Goal: Transaction & Acquisition: Purchase product/service

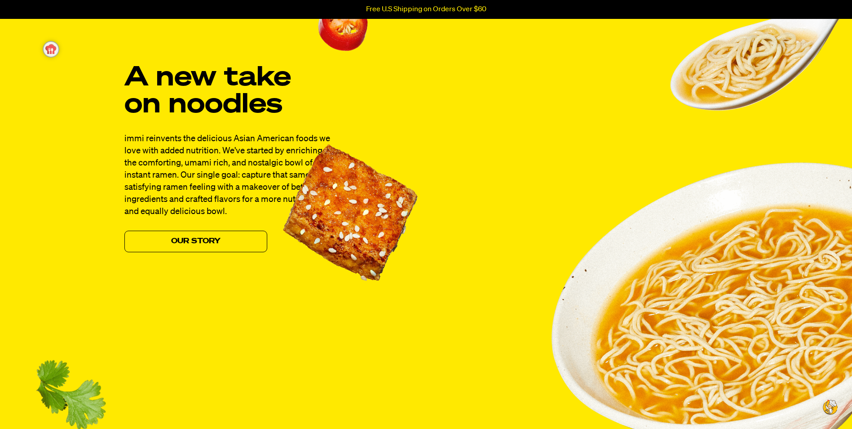
scroll to position [629, 0]
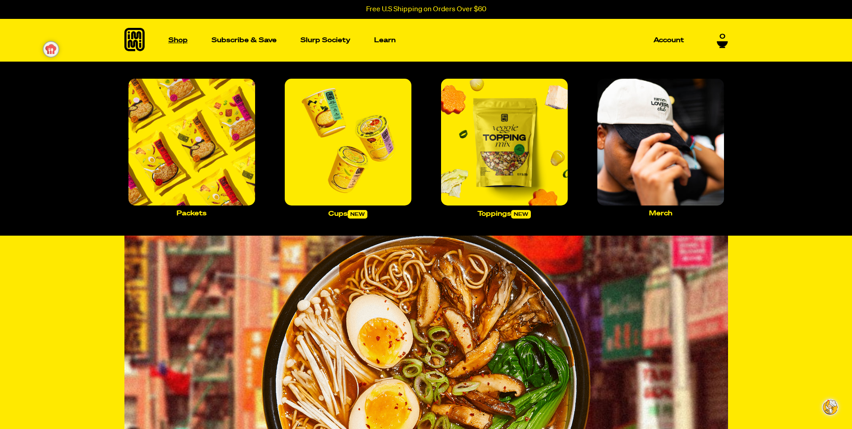
click at [177, 42] on p "Shop" at bounding box center [178, 40] width 19 height 7
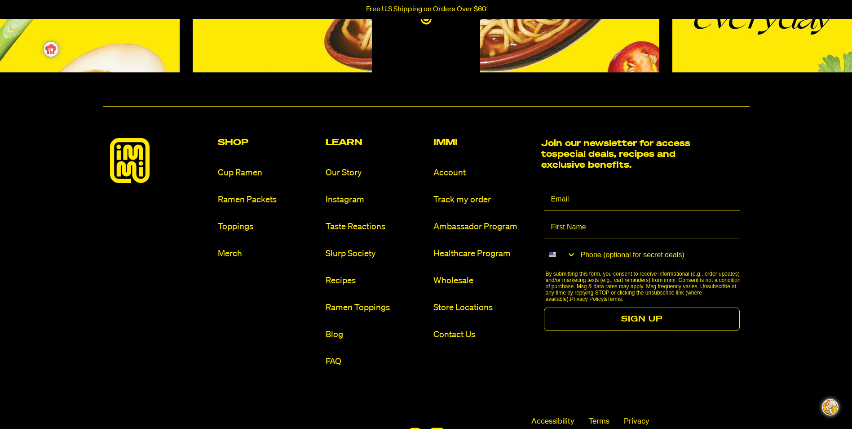
scroll to position [4189, 0]
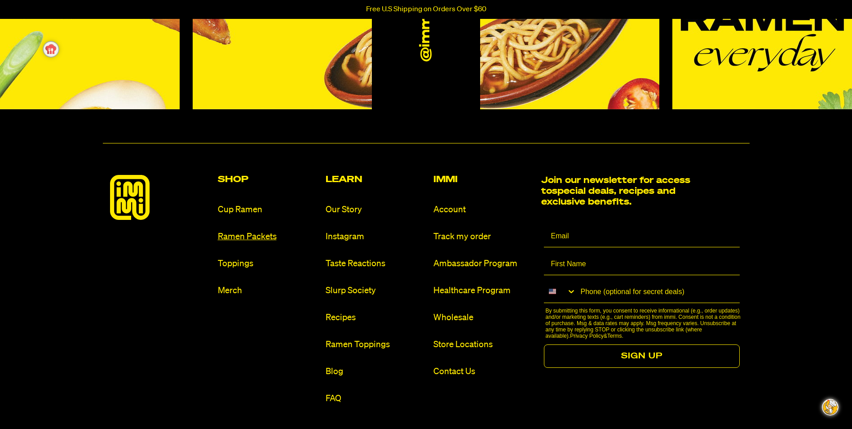
click at [242, 238] on link "Ramen Packets" at bounding box center [268, 237] width 101 height 12
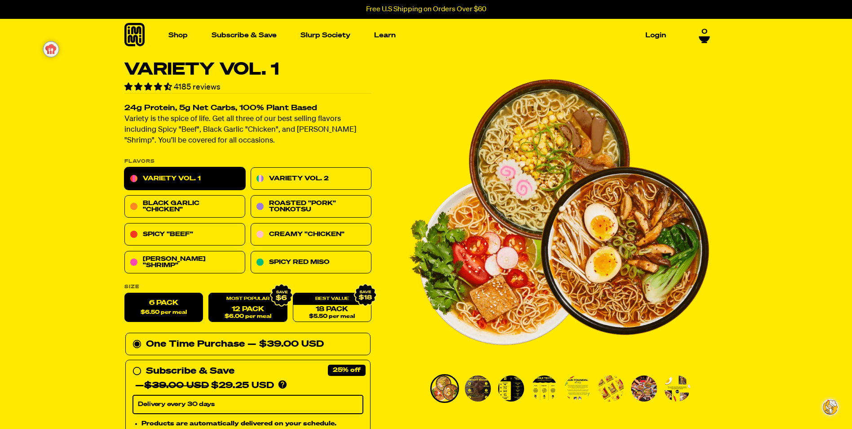
click at [252, 310] on link "12 Pack $6.00 per meal" at bounding box center [248, 307] width 79 height 29
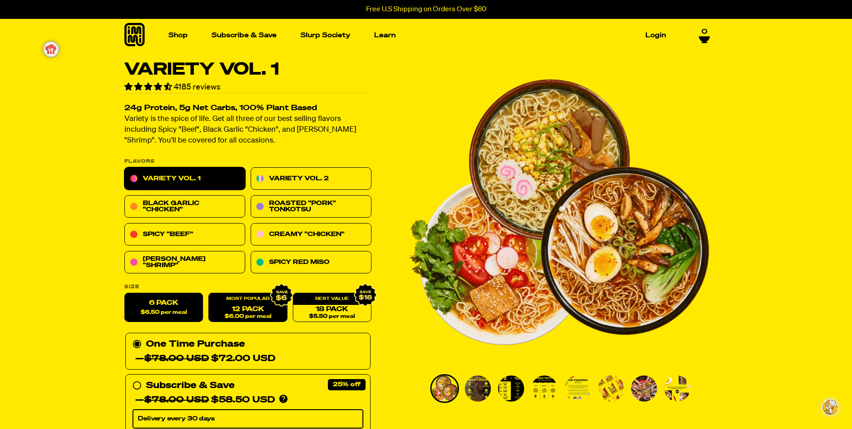
click at [175, 312] on span "$6.50 per meal" at bounding box center [164, 313] width 46 height 6
click at [125, 293] on input "6 Pack $6.50 per meal" at bounding box center [124, 293] width 0 height 0
radio input "true"
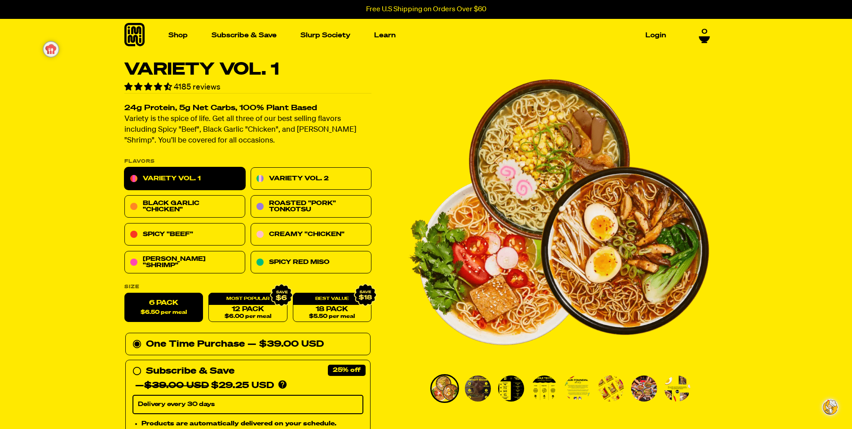
click at [324, 344] on div at bounding box center [324, 344] width 0 height 0
click at [138, 337] on input "One Time Purchase — $39.00 USD" at bounding box center [136, 337] width 6 height 0
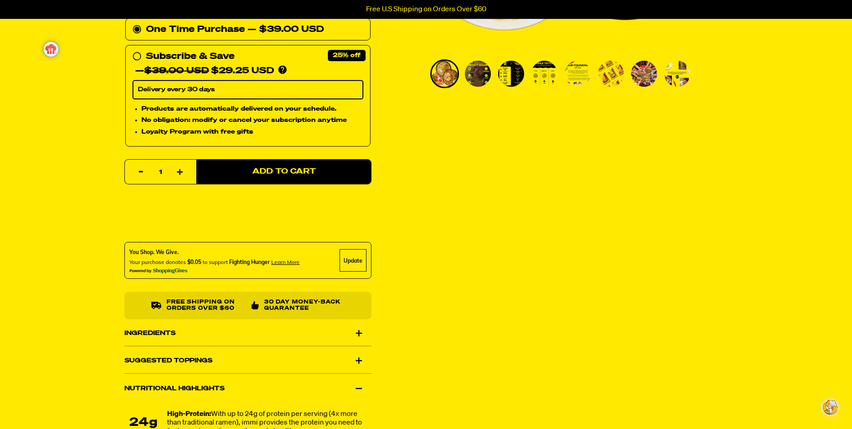
scroll to position [360, 0]
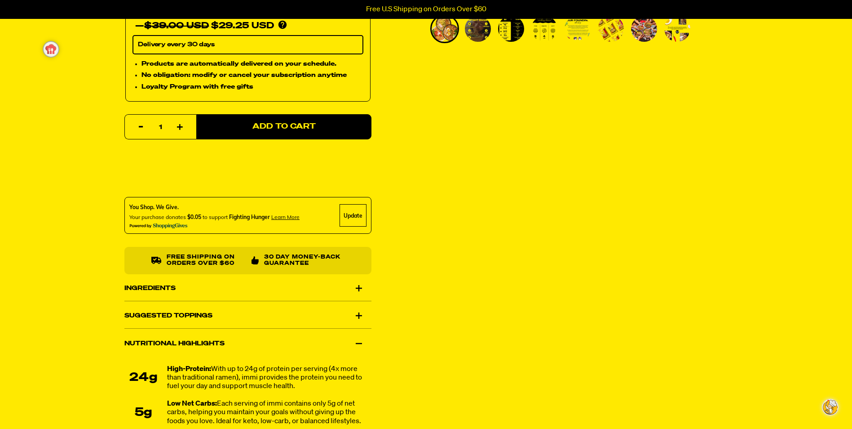
click at [360, 328] on div "Suggested Toppings" at bounding box center [247, 315] width 247 height 25
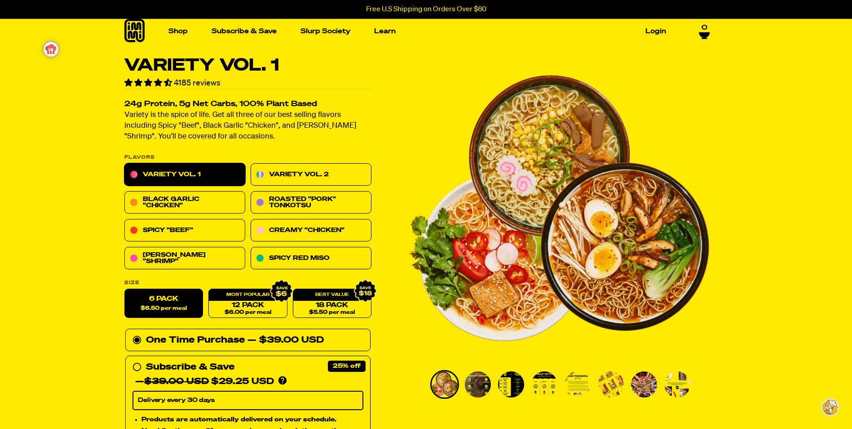
scroll to position [0, 0]
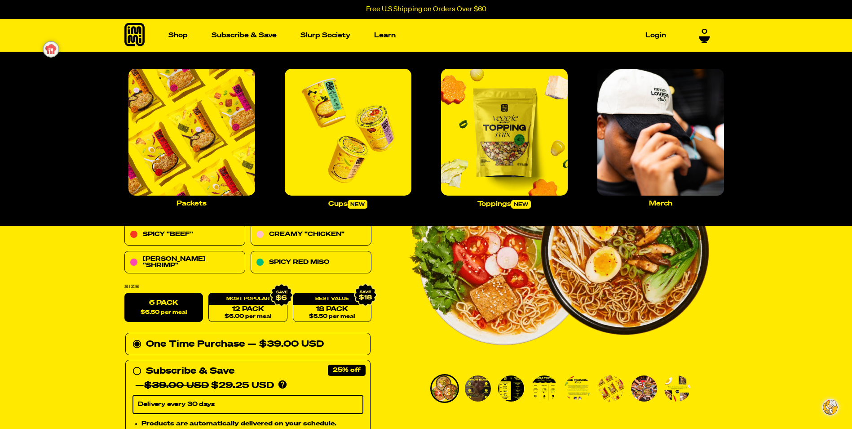
click at [178, 36] on link "Shop" at bounding box center [178, 35] width 27 height 14
click at [197, 205] on p "Packets" at bounding box center [192, 203] width 30 height 7
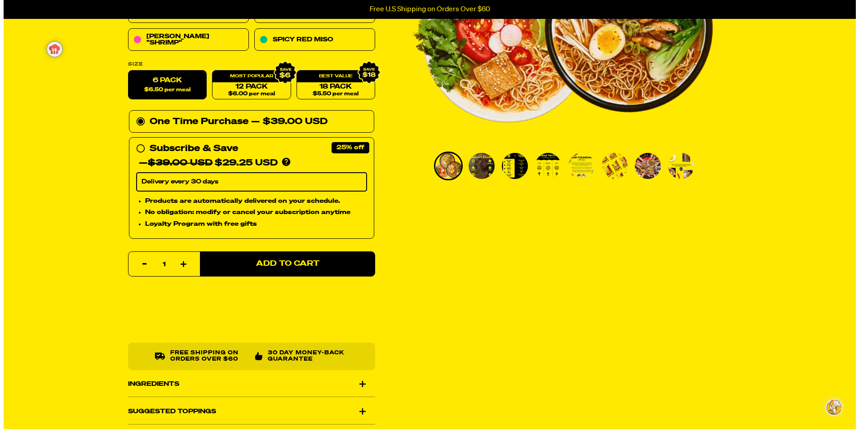
scroll to position [225, 0]
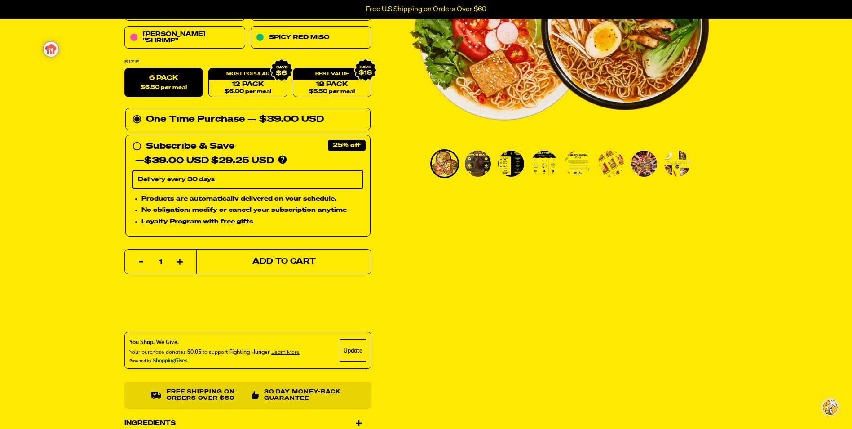
click at [267, 266] on span "Add to Cart" at bounding box center [283, 262] width 63 height 8
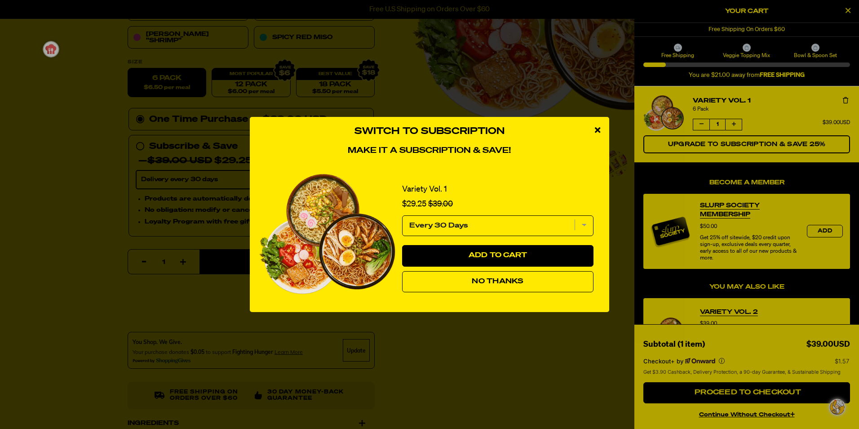
click at [583, 226] on select "Every 30 Days" at bounding box center [497, 225] width 191 height 21
click at [506, 285] on button "No Thanks" at bounding box center [497, 282] width 191 height 22
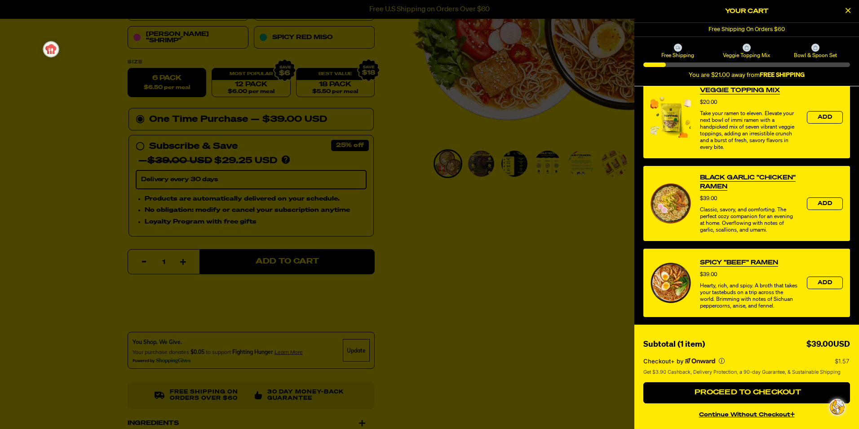
scroll to position [320, 0]
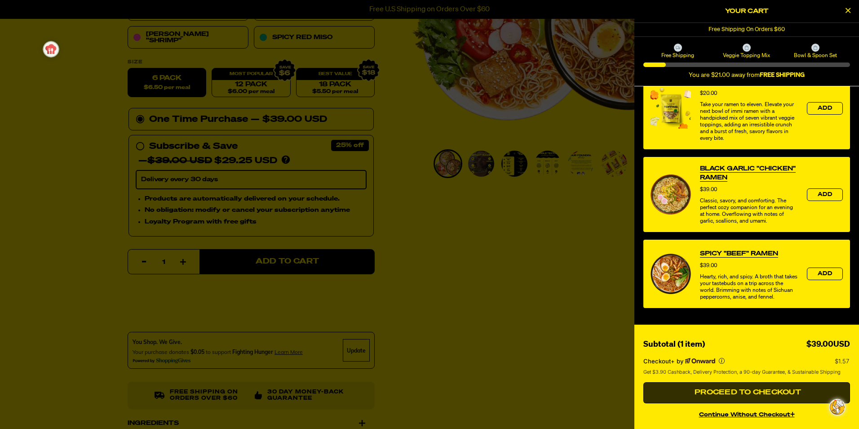
click at [749, 389] on span "Proceed to Checkout" at bounding box center [746, 392] width 109 height 7
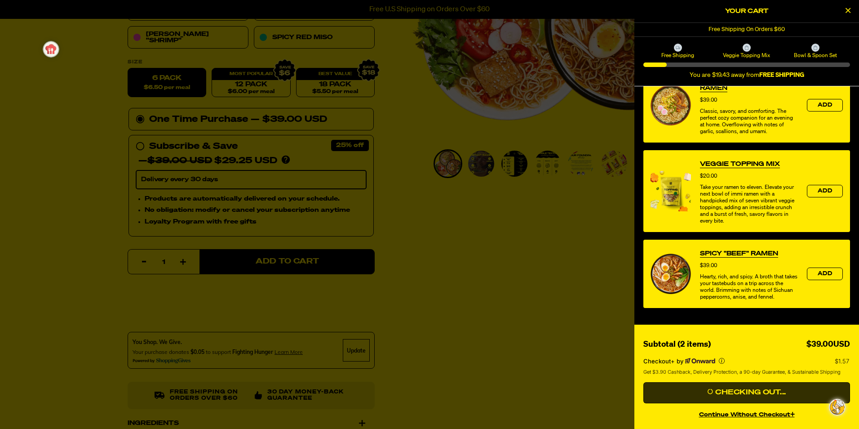
scroll to position [72, 0]
